Goal: Task Accomplishment & Management: Manage account settings

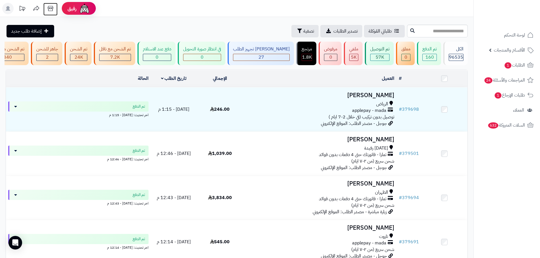
click at [51, 10] on icon at bounding box center [50, 8] width 11 height 11
click at [501, 61] on link "الطلبات 1" at bounding box center [507, 65] width 60 height 14
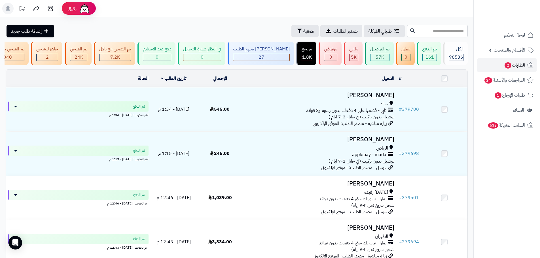
click at [495, 63] on link "الطلبات 2" at bounding box center [507, 65] width 60 height 14
click at [506, 64] on span "2" at bounding box center [508, 65] width 7 height 6
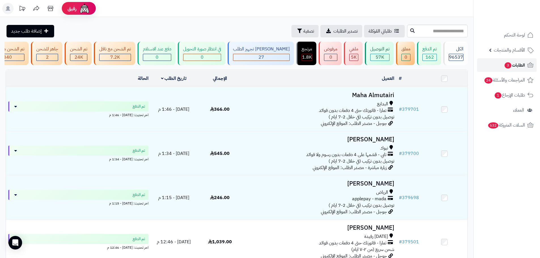
click at [504, 66] on span "الطلبات 3" at bounding box center [514, 65] width 21 height 8
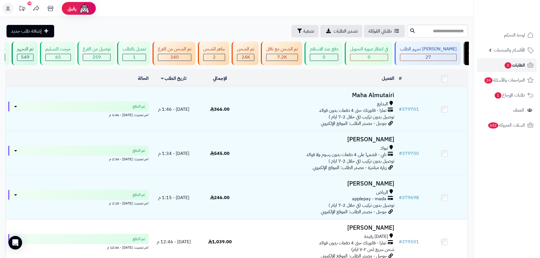
click at [503, 70] on link "الطلبات 3" at bounding box center [507, 65] width 60 height 14
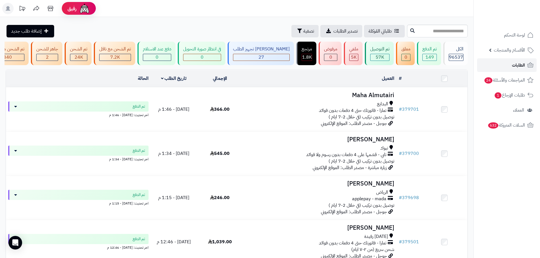
click at [487, 64] on link "الطلبات" at bounding box center [507, 65] width 60 height 14
click at [521, 66] on span "الطلبات" at bounding box center [518, 65] width 13 height 8
click at [502, 65] on link "الطلبات" at bounding box center [507, 65] width 60 height 14
click at [499, 68] on link "الطلبات" at bounding box center [507, 65] width 60 height 14
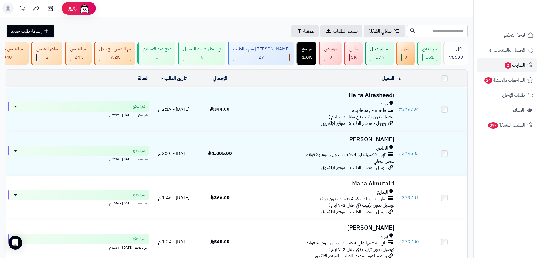
click at [495, 67] on link "الطلبات 2" at bounding box center [507, 65] width 60 height 14
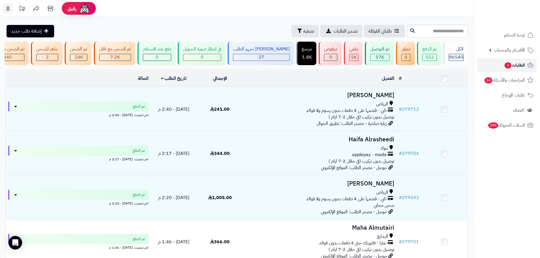
click at [500, 64] on link "الطلبات 3" at bounding box center [507, 65] width 60 height 14
